Goal: Transaction & Acquisition: Register for event/course

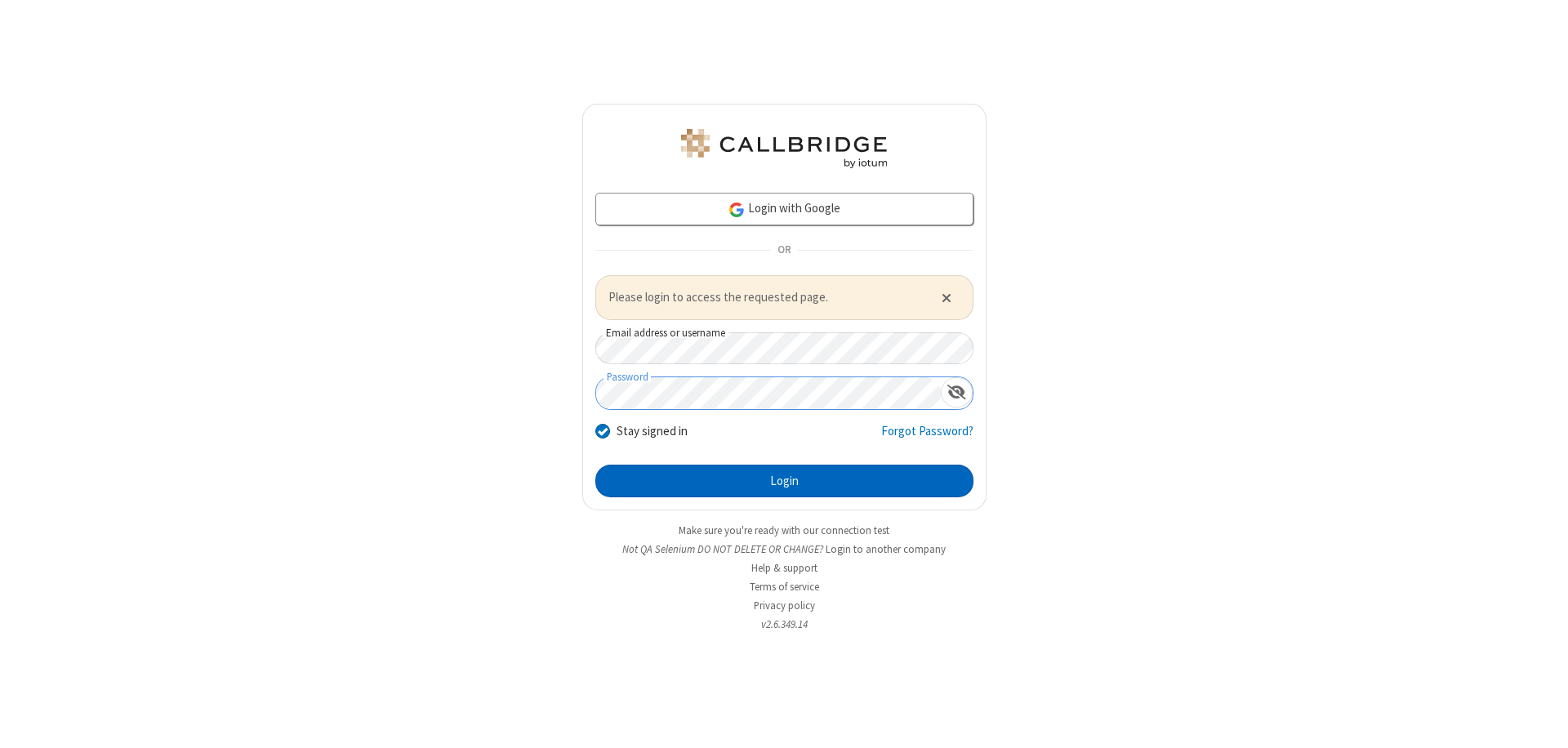
click at [784, 480] on button "Login" at bounding box center [784, 481] width 378 height 32
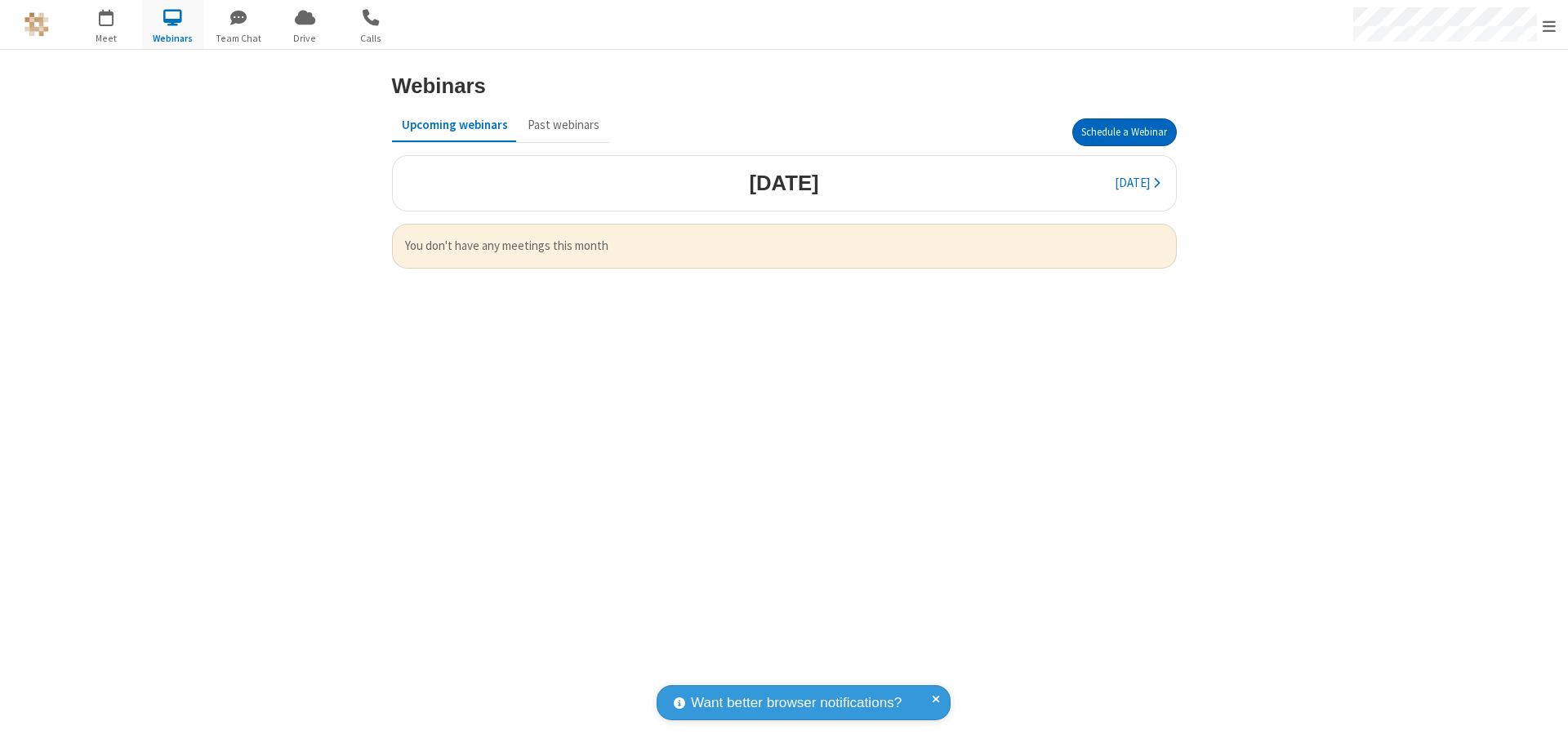
click at [1124, 133] on button "Schedule a Webinar" at bounding box center [1125, 133] width 105 height 28
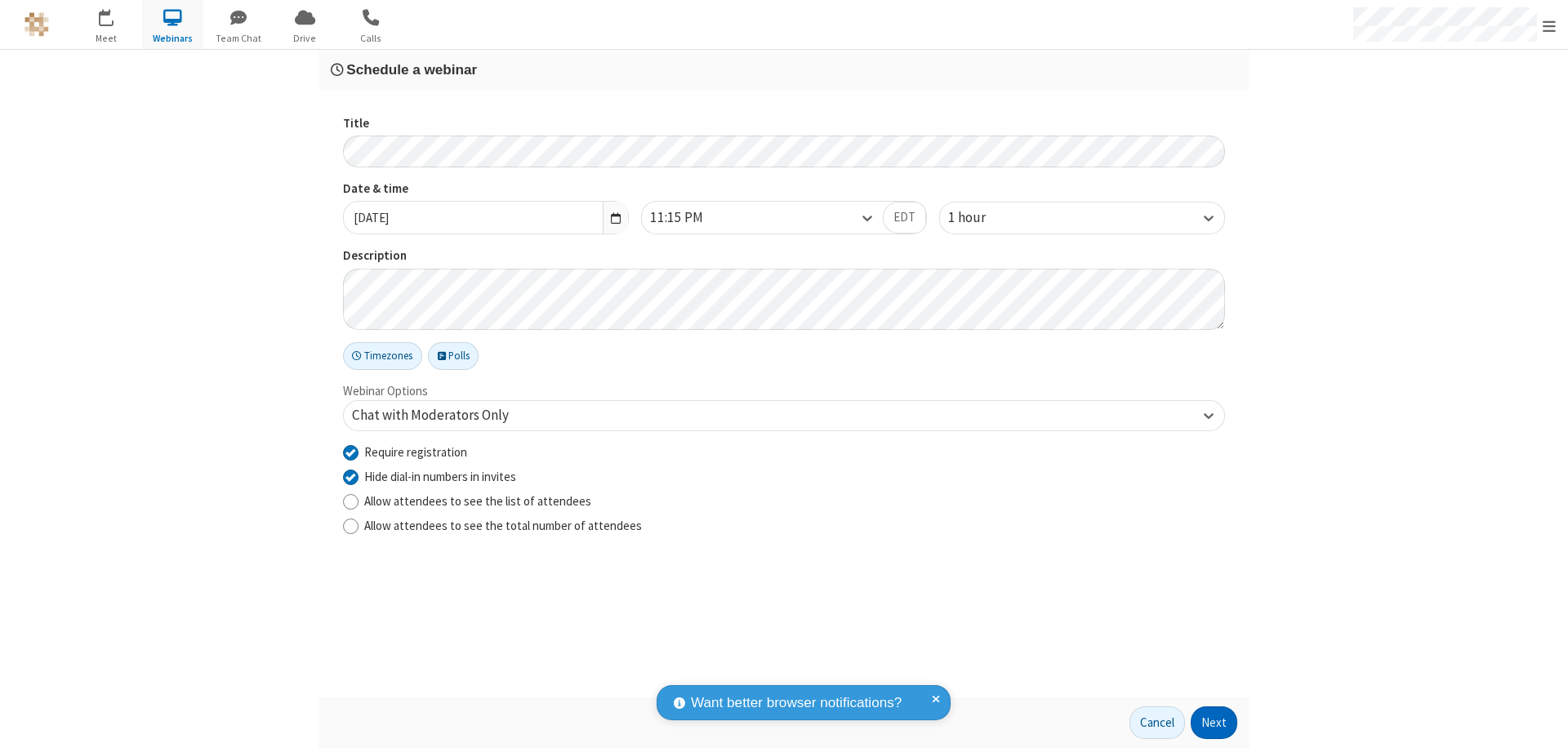
click at [1215, 723] on button "Next" at bounding box center [1214, 723] width 46 height 32
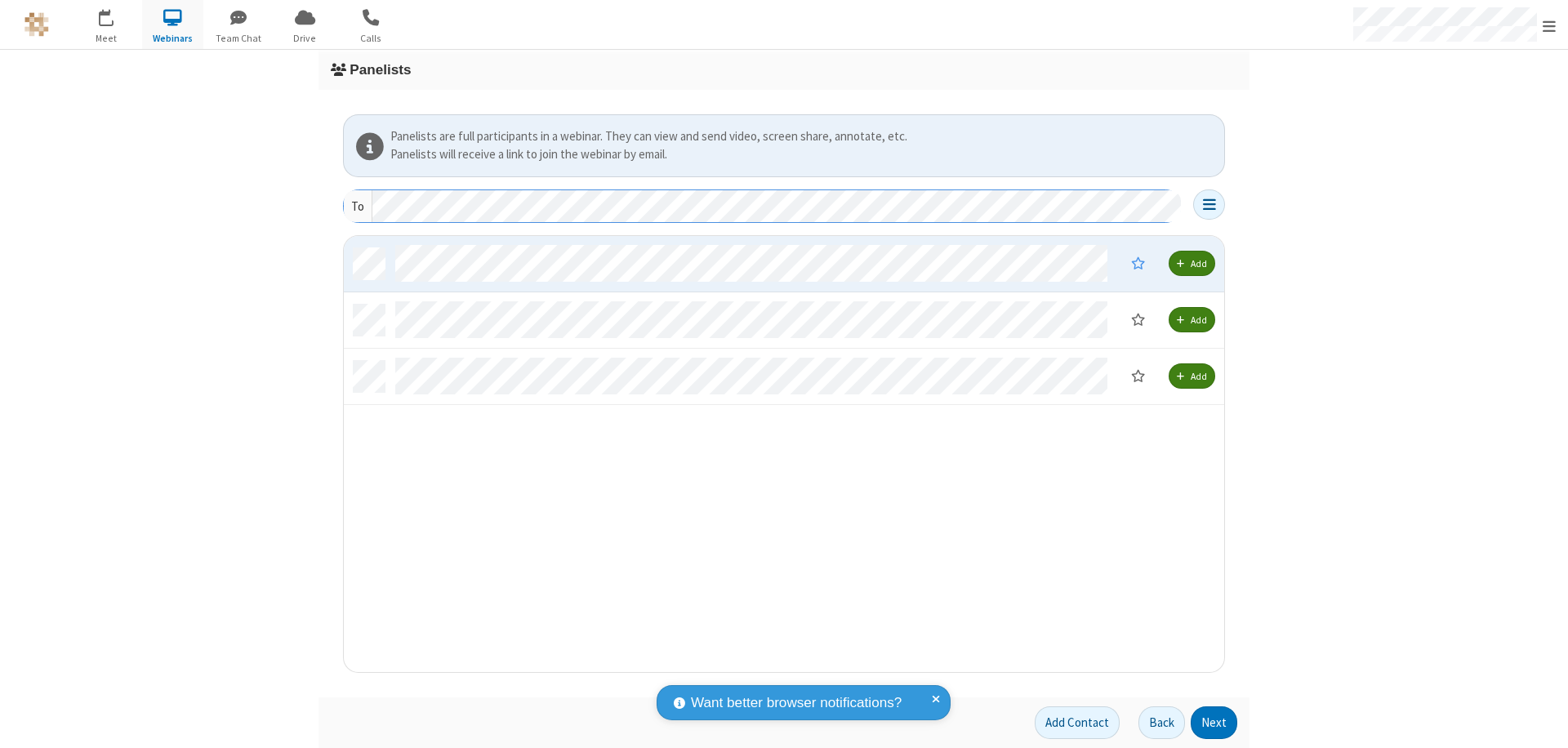
scroll to position [424, 868]
click at [1215, 723] on button "Next" at bounding box center [1214, 723] width 46 height 32
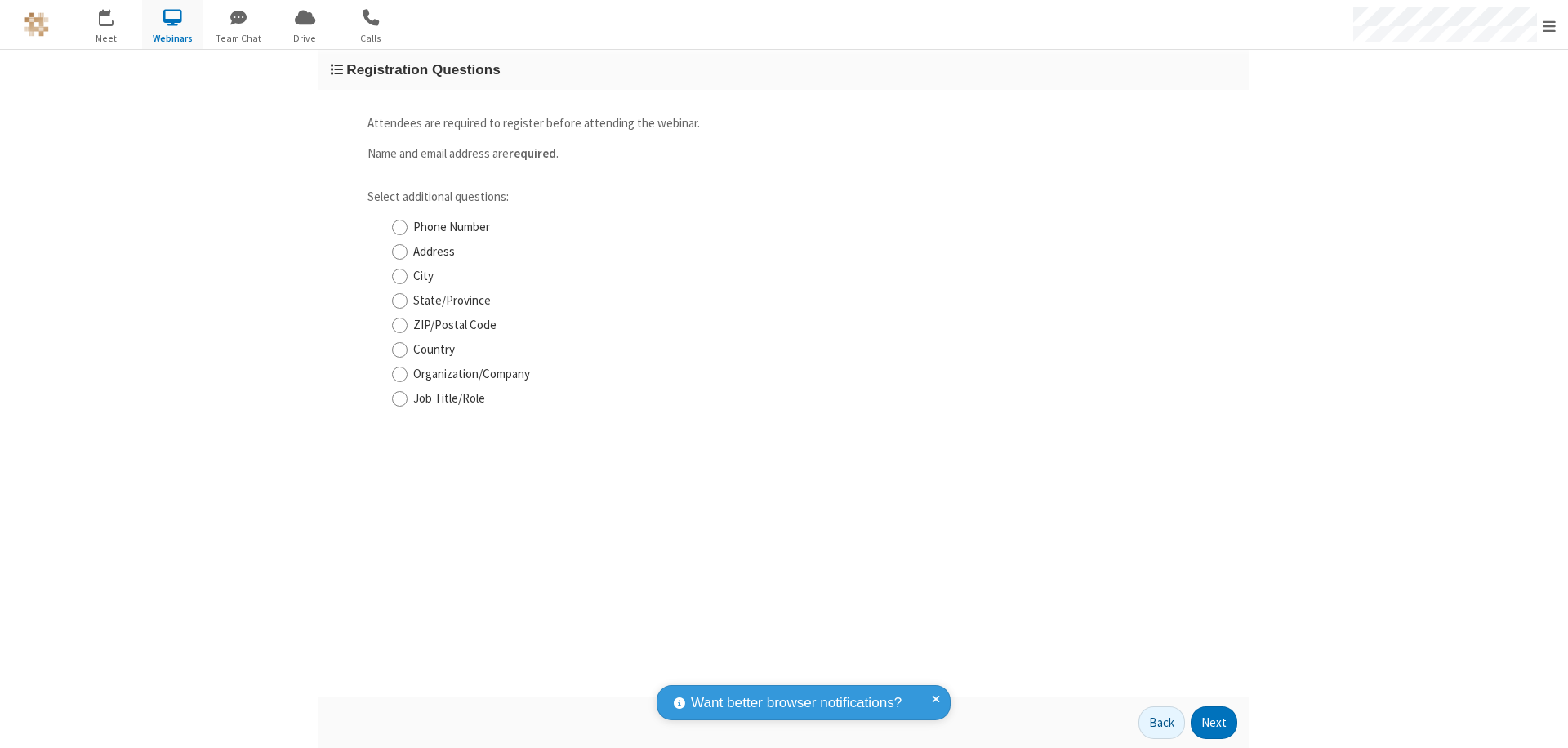
click at [400, 227] on input "Phone Number" at bounding box center [400, 228] width 16 height 17
checkbox input "true"
click at [1215, 723] on button "Next" at bounding box center [1214, 723] width 46 height 32
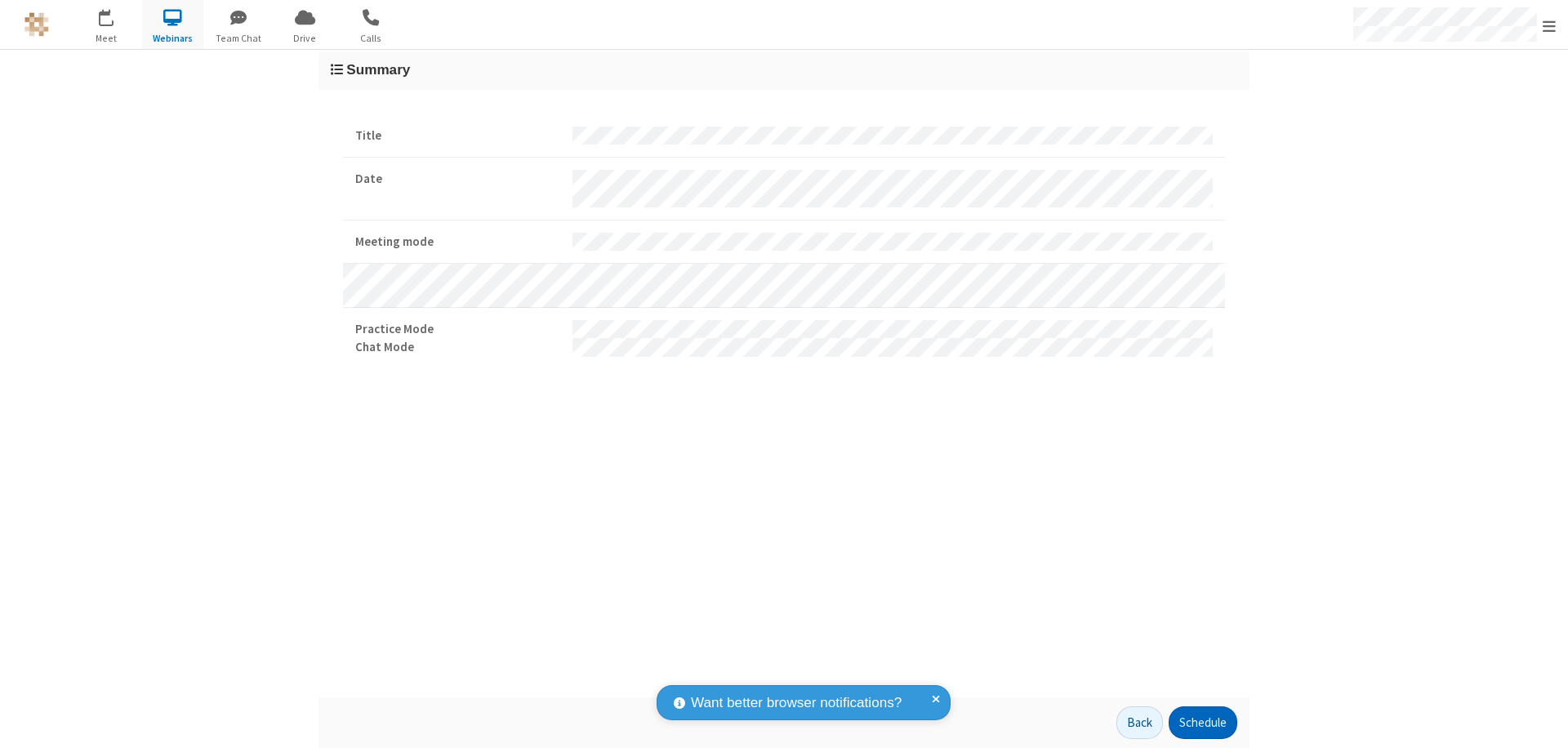
click at [1202, 723] on button "Schedule" at bounding box center [1202, 723] width 69 height 32
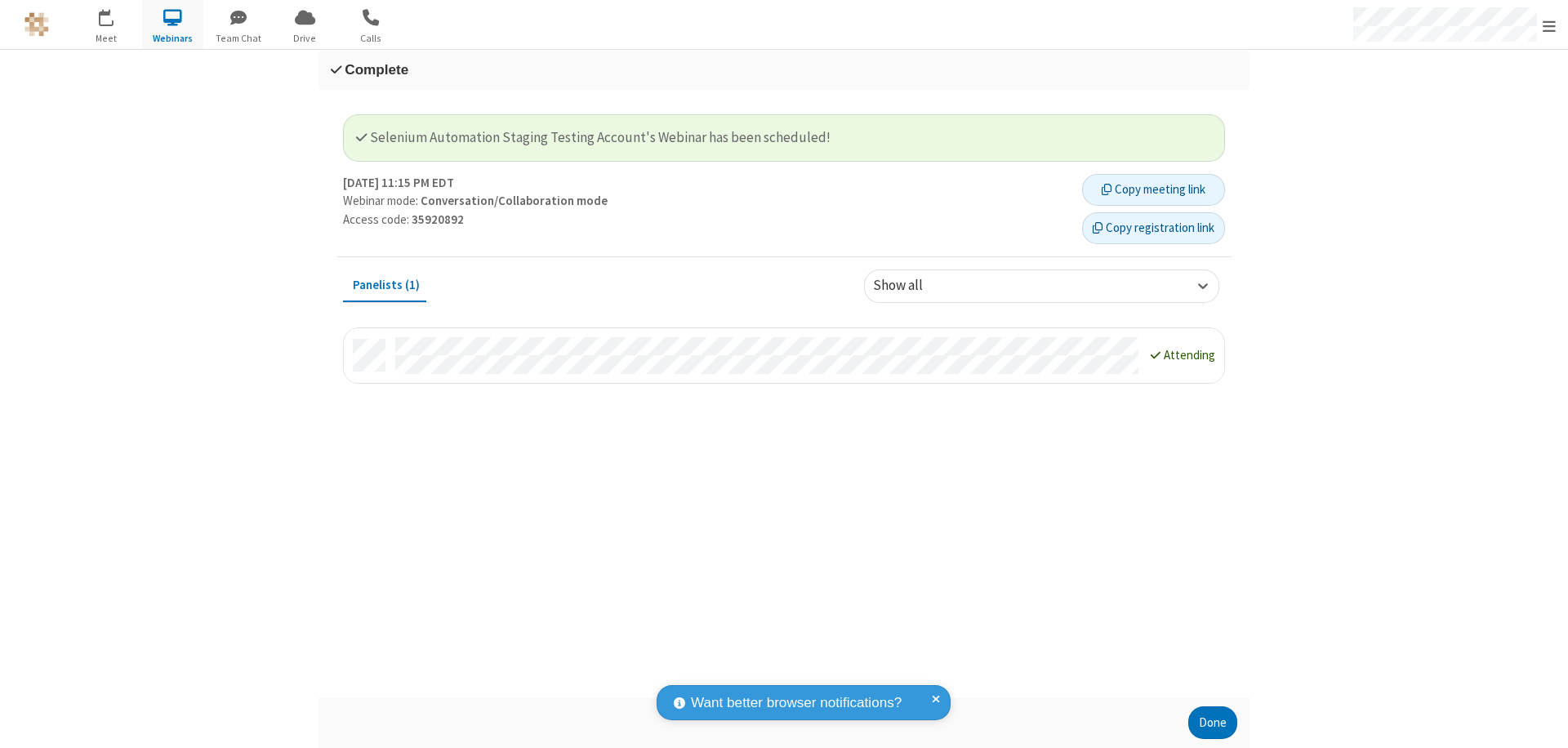
click at [1154, 228] on button "Copy registration link" at bounding box center [1154, 228] width 143 height 32
click at [1213, 723] on button "Done" at bounding box center [1213, 723] width 49 height 32
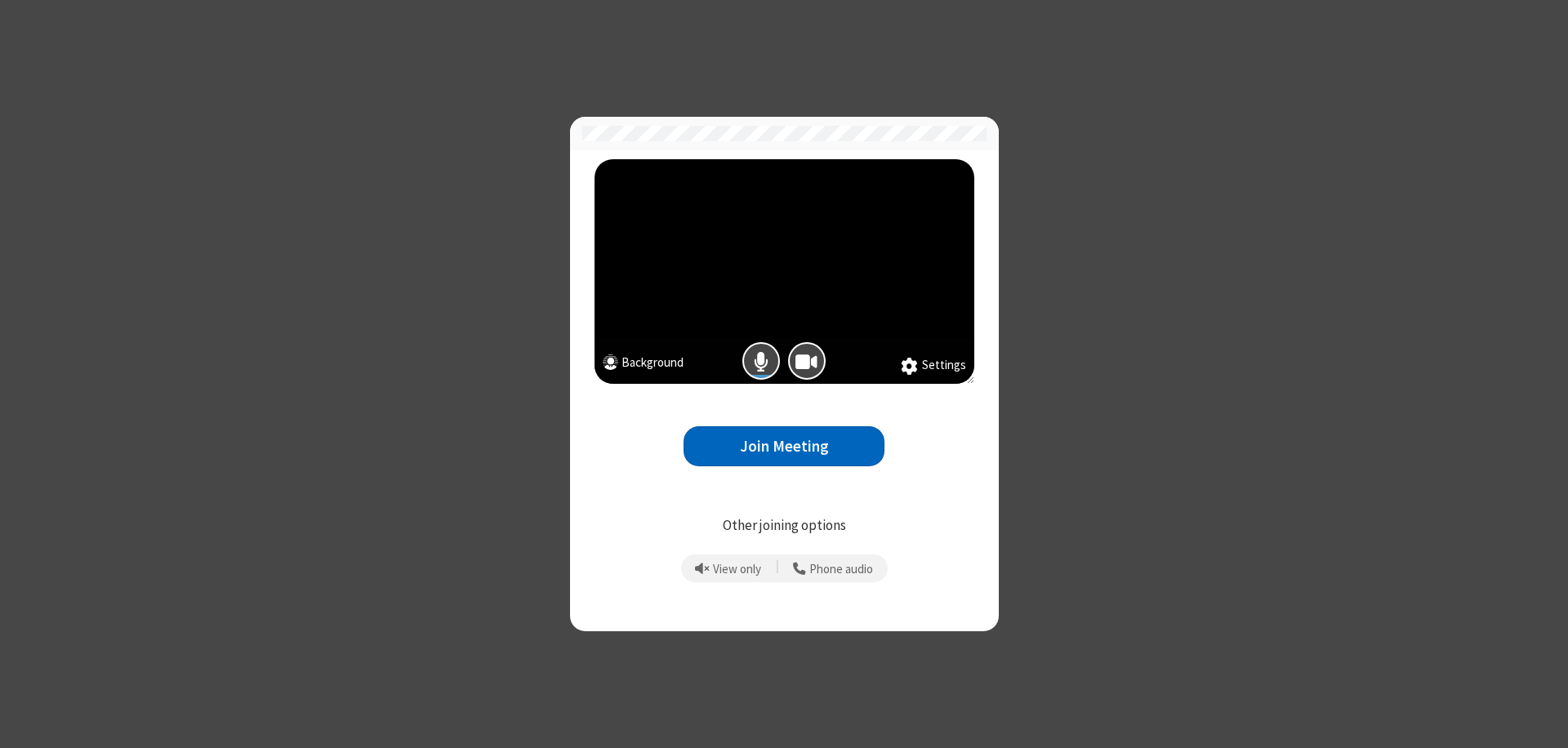
click at [784, 446] on button "Join Meeting" at bounding box center [784, 447] width 201 height 40
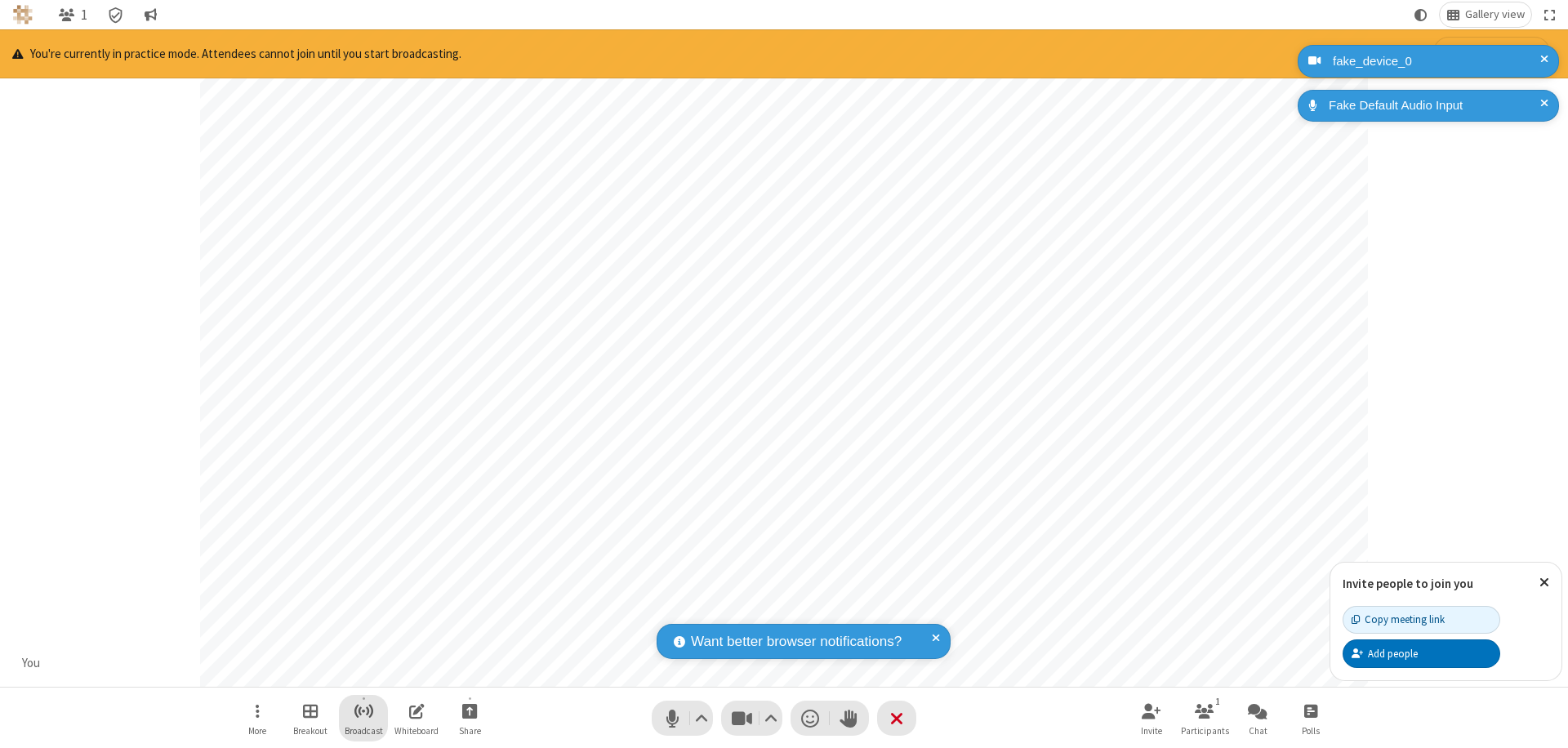
click at [363, 710] on span "Start broadcast" at bounding box center [363, 710] width 20 height 20
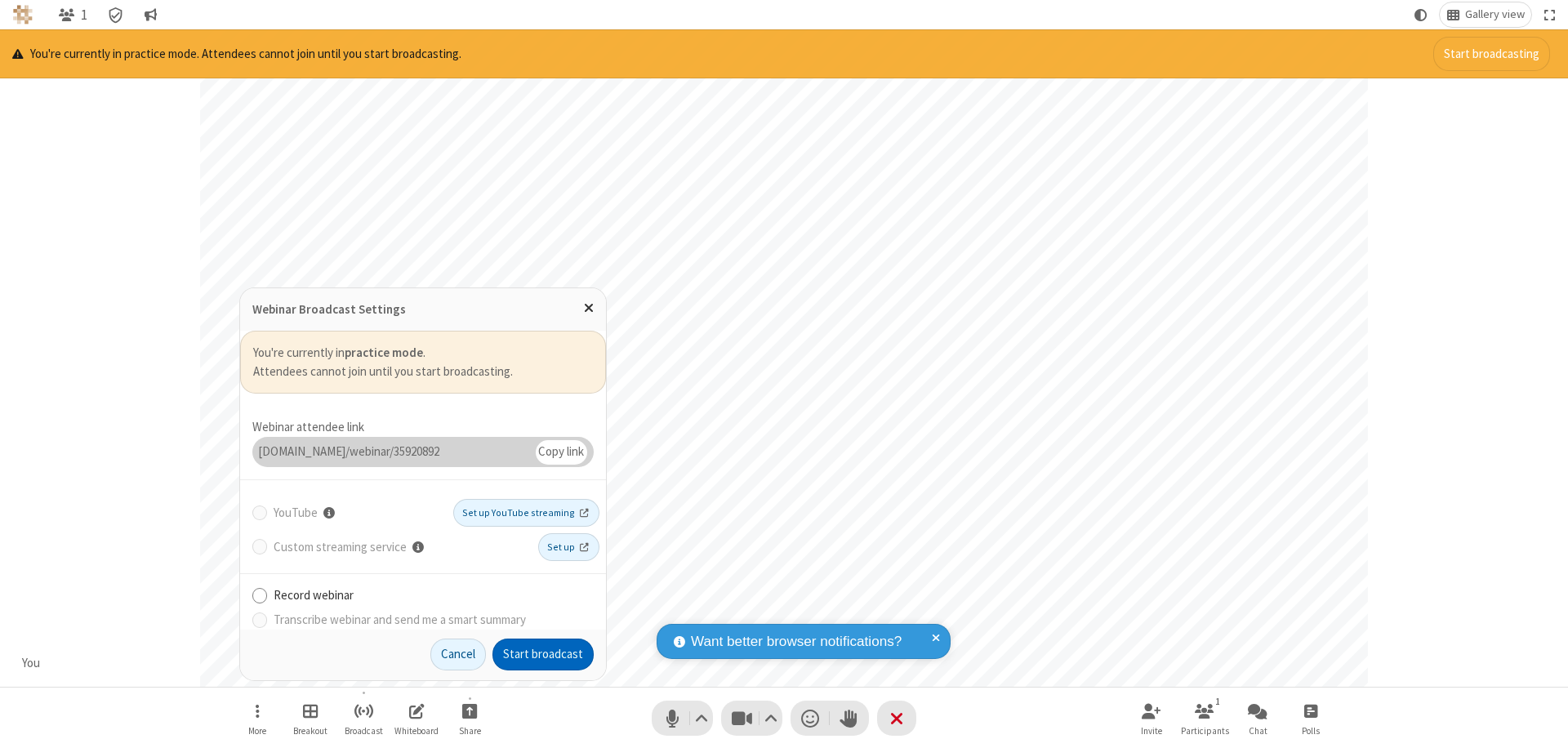
click at [543, 655] on button "Start broadcast" at bounding box center [543, 655] width 101 height 32
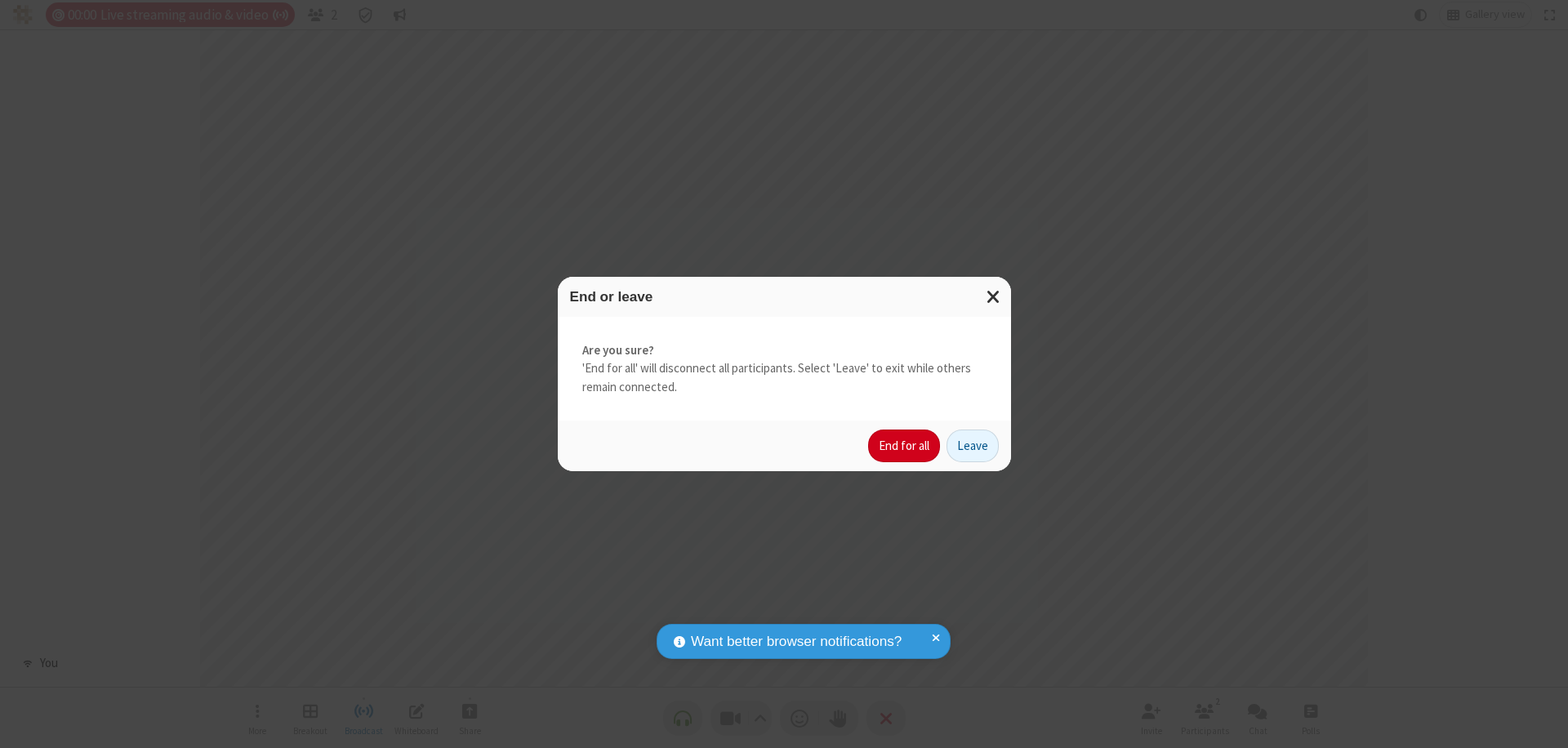
click at [905, 446] on button "End for all" at bounding box center [904, 445] width 72 height 32
